Goal: Transaction & Acquisition: Purchase product/service

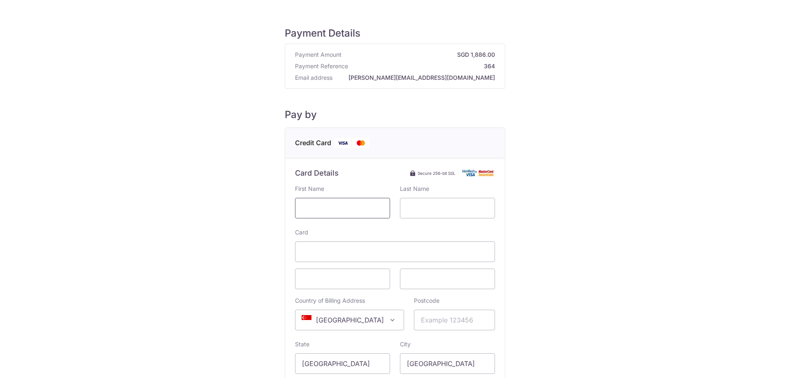
click at [302, 210] on input "text" at bounding box center [342, 208] width 95 height 21
type input "[PERSON_NAME]"
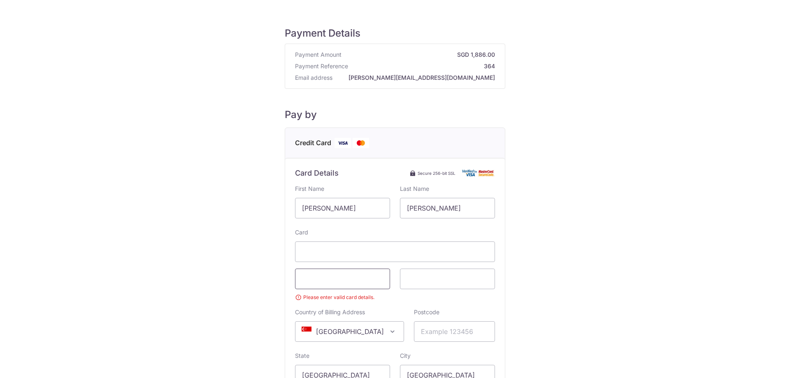
click at [364, 273] on span at bounding box center [342, 279] width 95 height 21
click at [428, 288] on span at bounding box center [447, 279] width 95 height 21
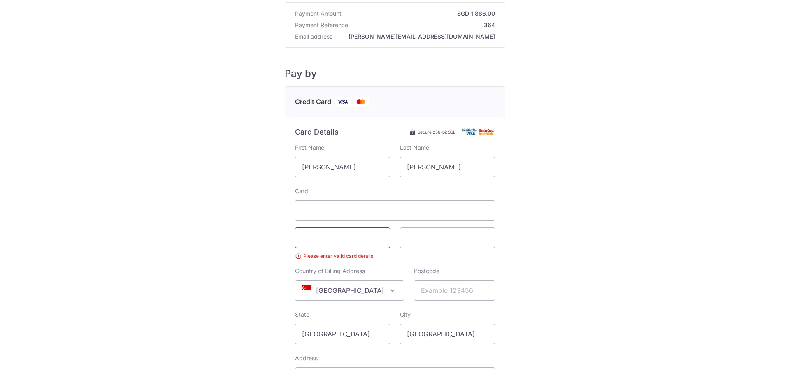
click at [343, 232] on span at bounding box center [342, 238] width 95 height 21
click at [435, 288] on input "Postcode" at bounding box center [454, 290] width 81 height 21
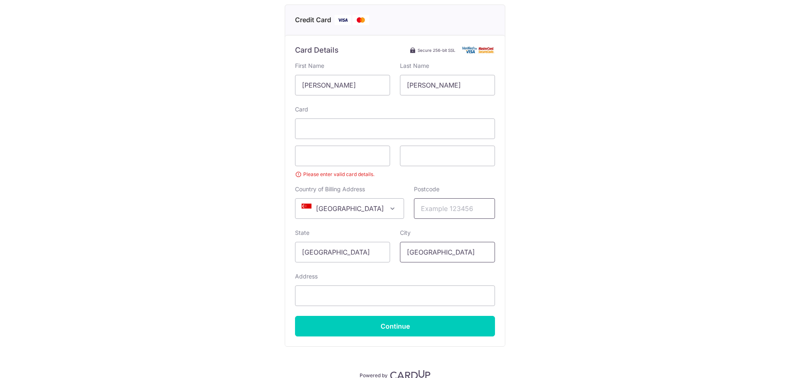
scroll to position [123, 0]
type input "437932"
click at [311, 293] on input "Address" at bounding box center [395, 295] width 200 height 21
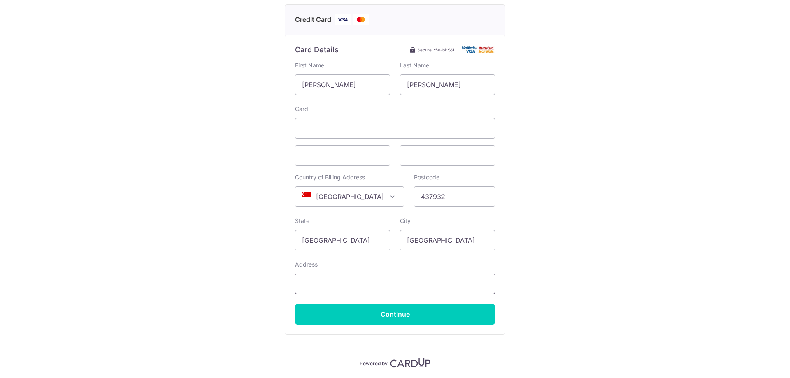
click at [344, 279] on input "Address" at bounding box center [395, 284] width 200 height 21
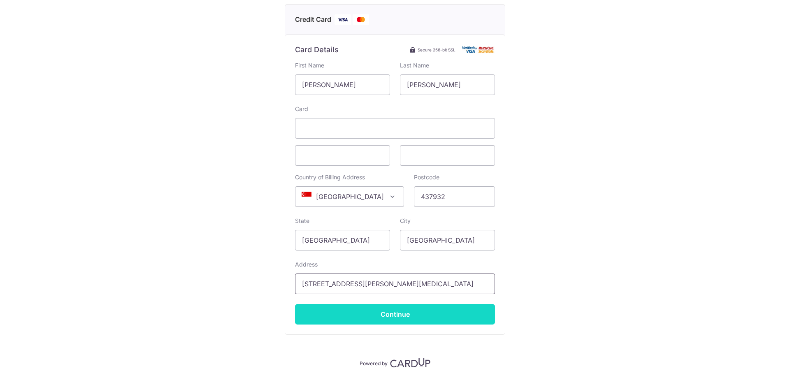
type input "[STREET_ADDRESS][PERSON_NAME][MEDICAL_DATA]"
click at [414, 313] on input "Continue" at bounding box center [395, 314] width 200 height 21
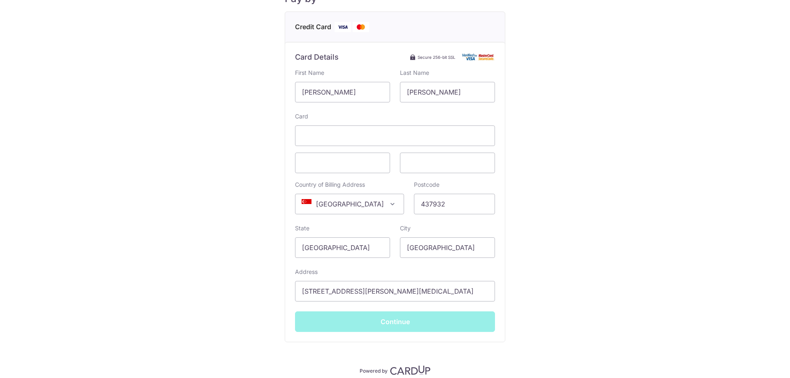
type input "**** 0154"
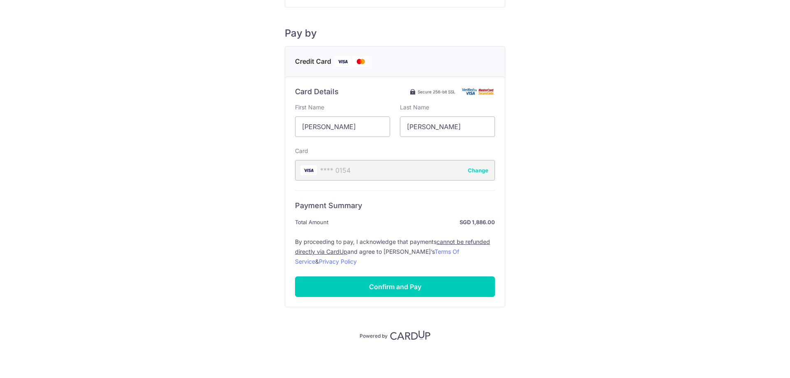
scroll to position [82, 0]
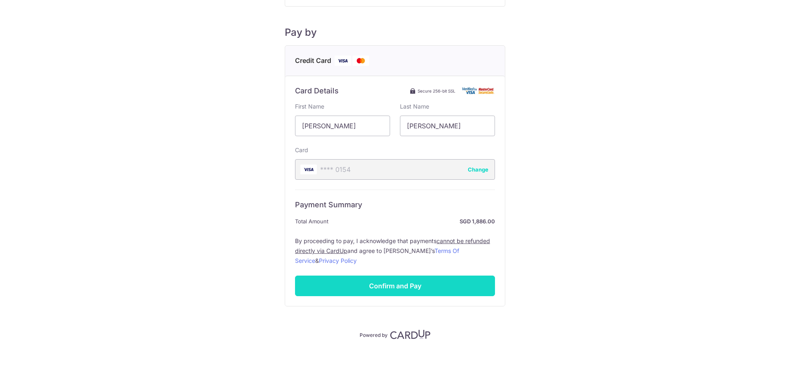
click at [400, 287] on input "Confirm and Pay" at bounding box center [395, 286] width 200 height 21
